Goal: Find specific fact: Find specific fact

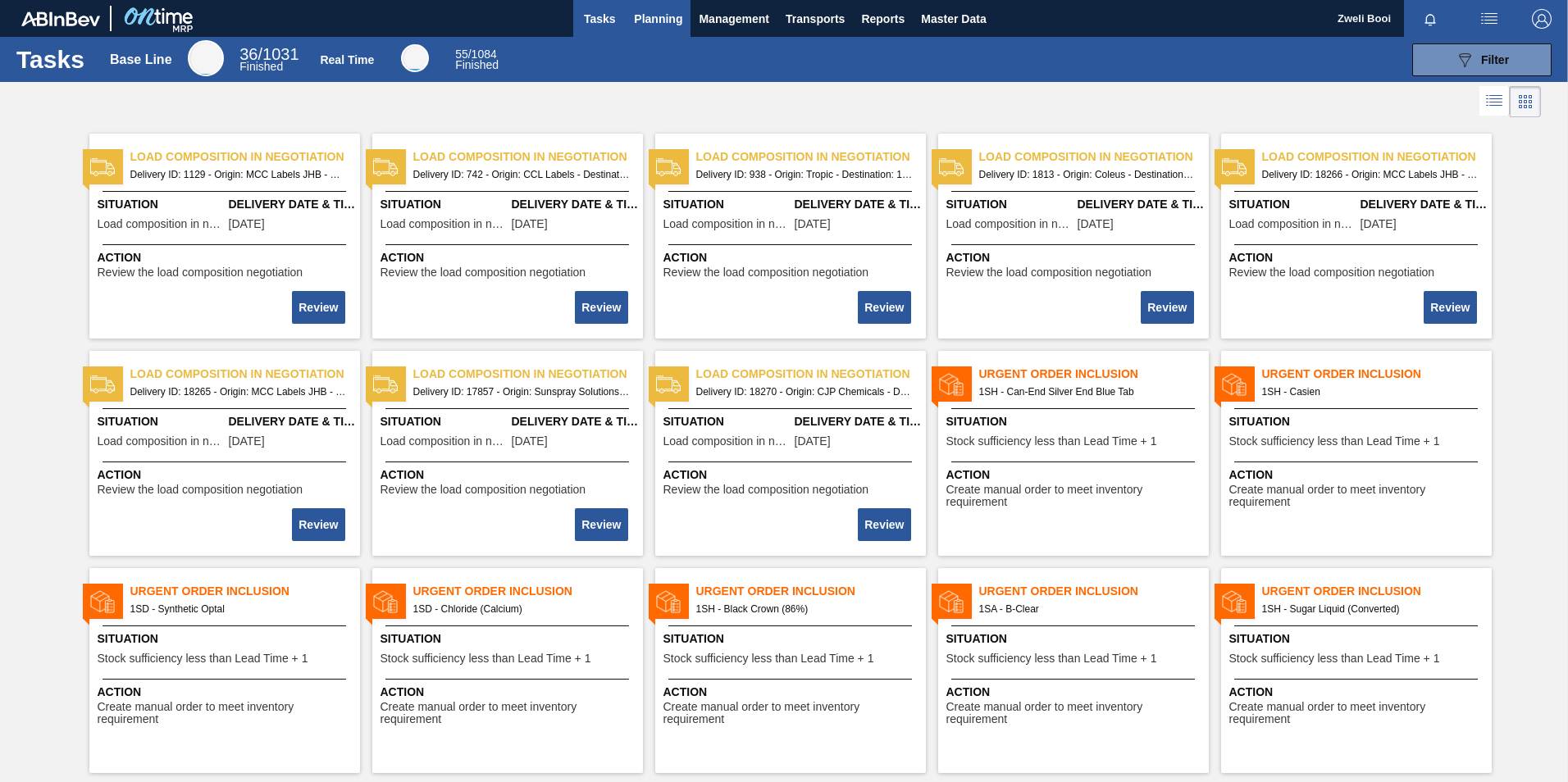
click at [664, 15] on span "Planning" at bounding box center [658, 19] width 49 height 20
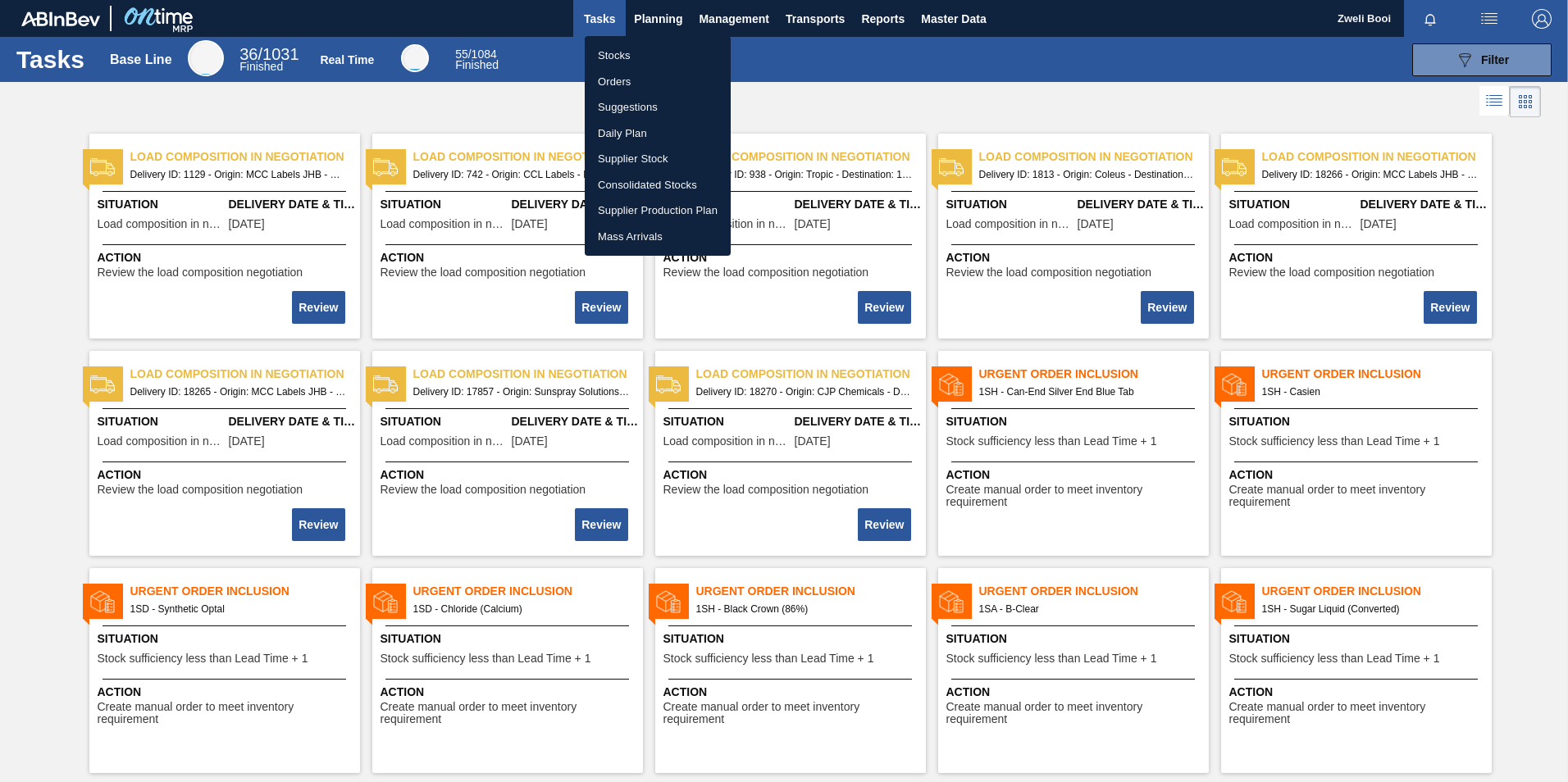
click at [642, 57] on li "Stocks" at bounding box center [657, 56] width 146 height 26
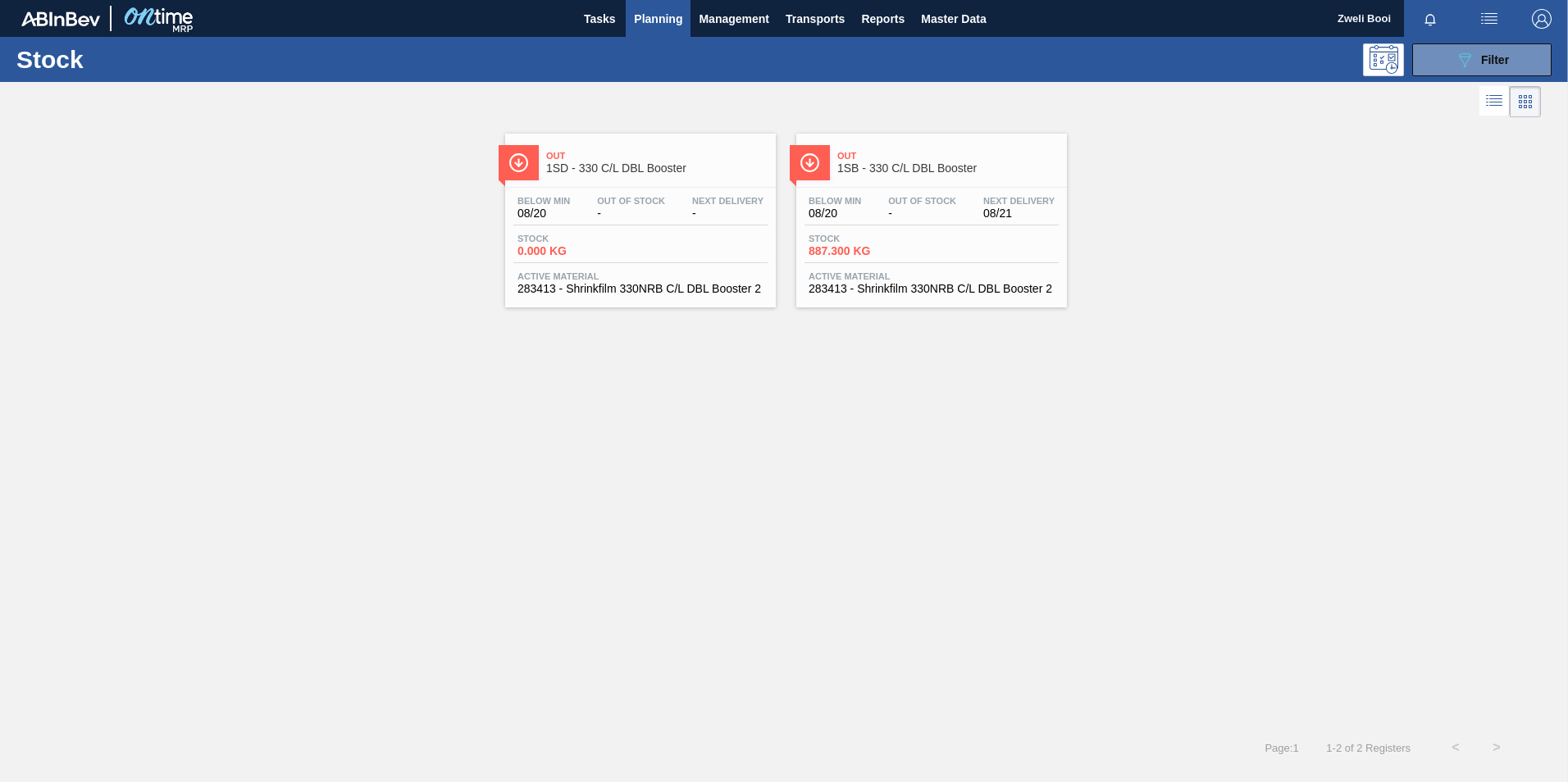
click at [951, 218] on span "-" at bounding box center [922, 213] width 68 height 12
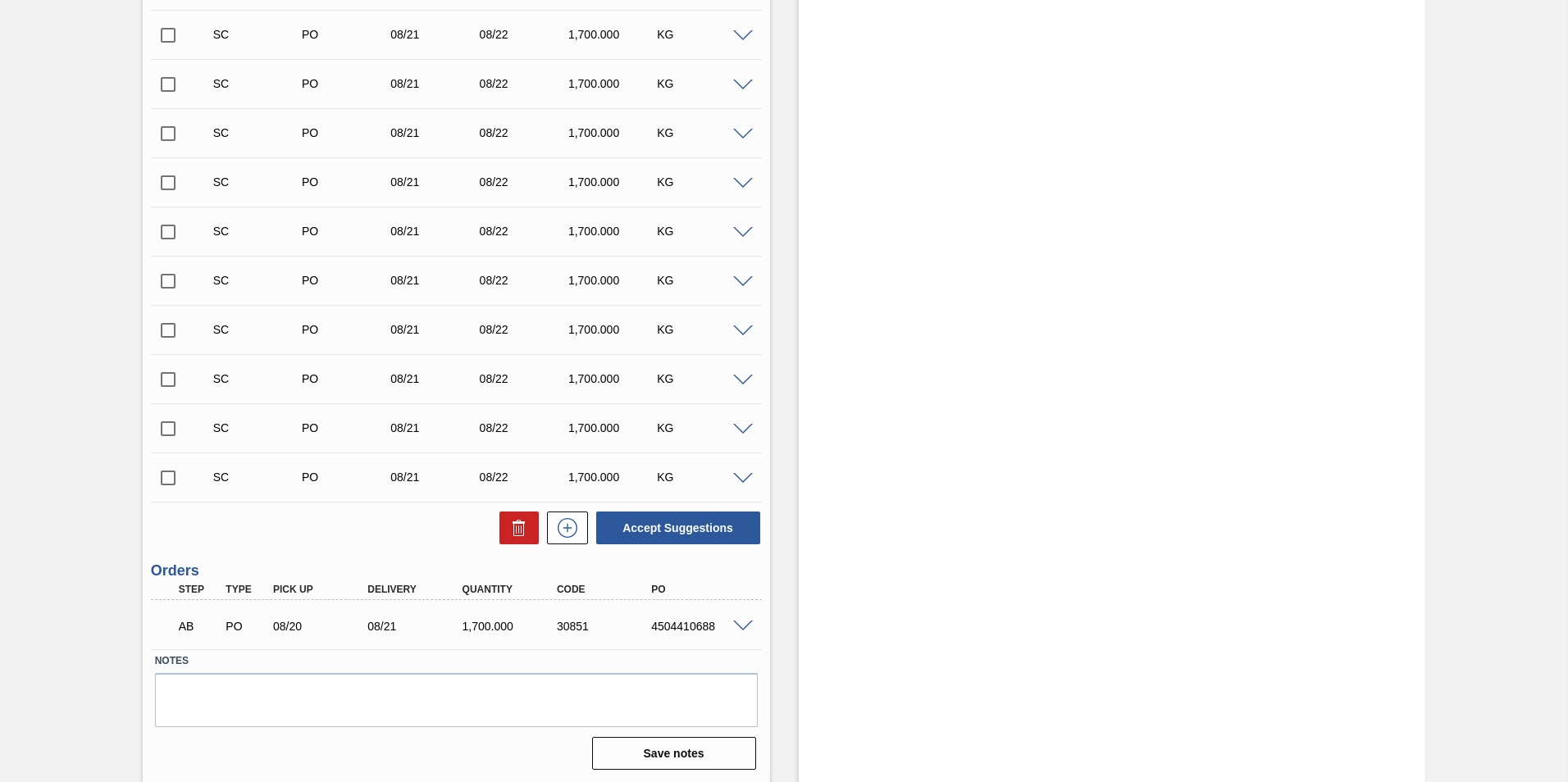
scroll to position [1656, 0]
drag, startPoint x: 649, startPoint y: 626, endPoint x: 715, endPoint y: 632, distance: 66.3
click at [715, 632] on div "AB PO 08/20 08/21 1,700.000 30851 4504410688" at bounding box center [451, 623] width 567 height 33
copy div "4504410688"
